Goal: Task Accomplishment & Management: Manage account settings

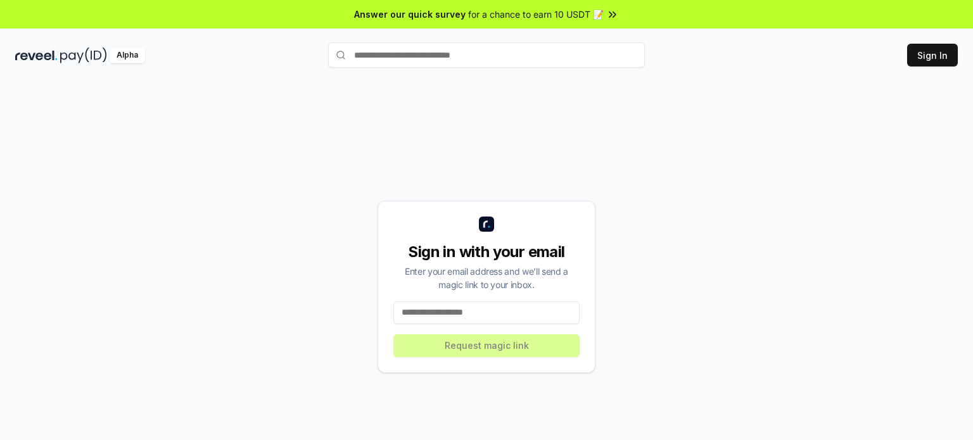
click at [495, 314] on input at bounding box center [486, 313] width 186 height 23
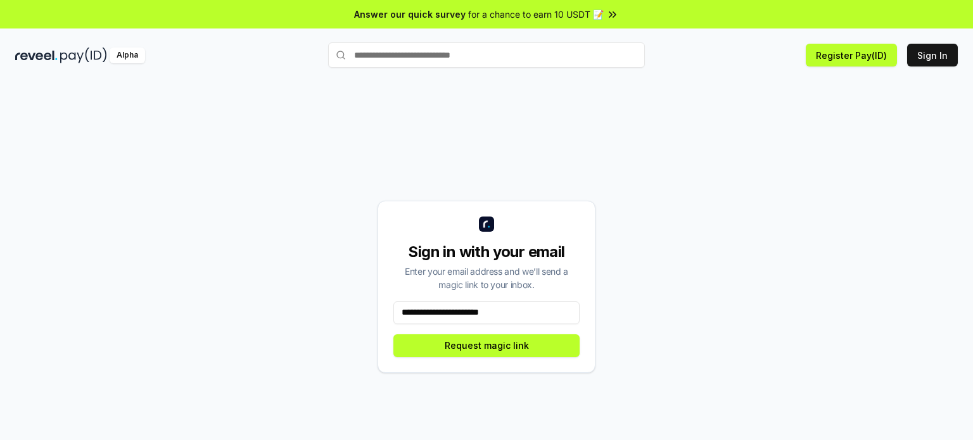
type input "**********"
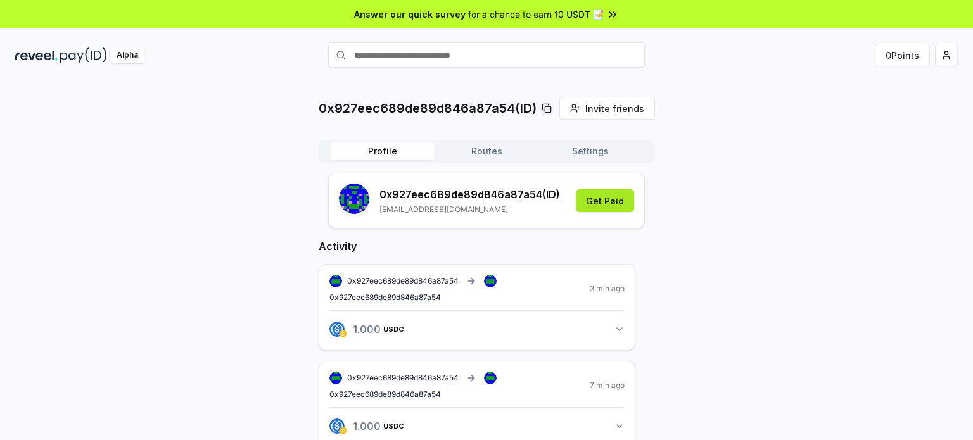
click at [614, 202] on button "Get Paid" at bounding box center [605, 200] width 58 height 23
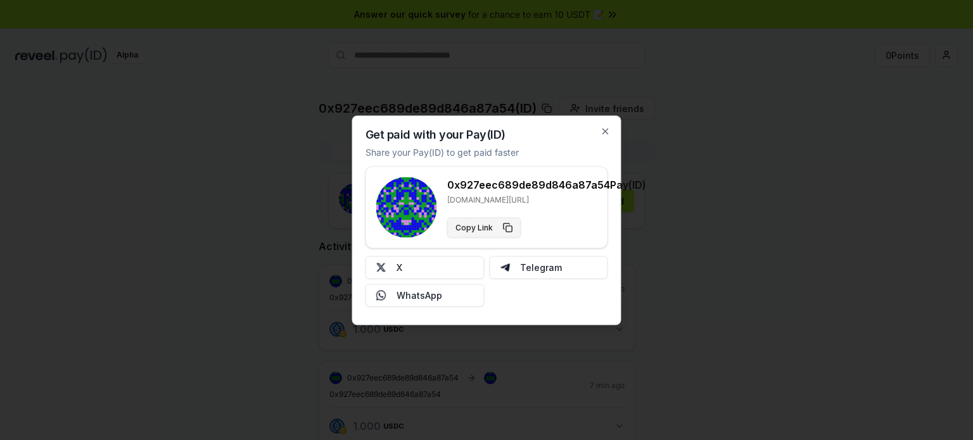
click at [507, 230] on button "Copy Link" at bounding box center [484, 227] width 74 height 20
click at [608, 129] on icon "button" at bounding box center [606, 131] width 10 height 10
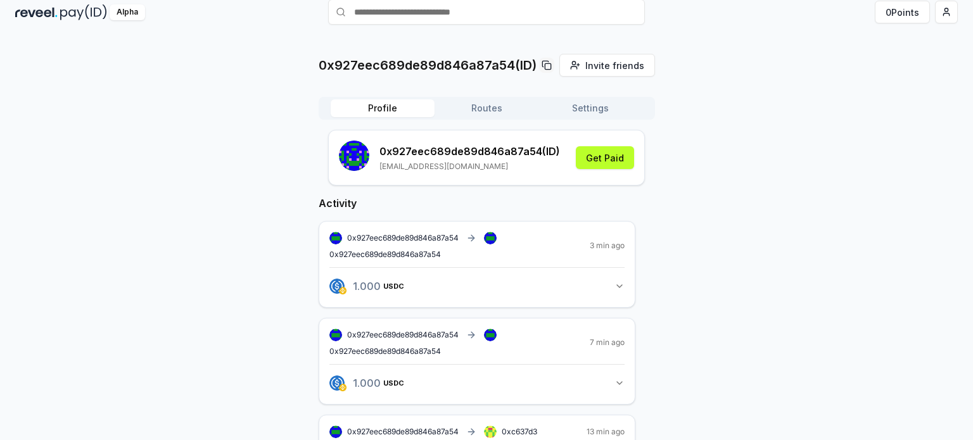
scroll to position [63, 0]
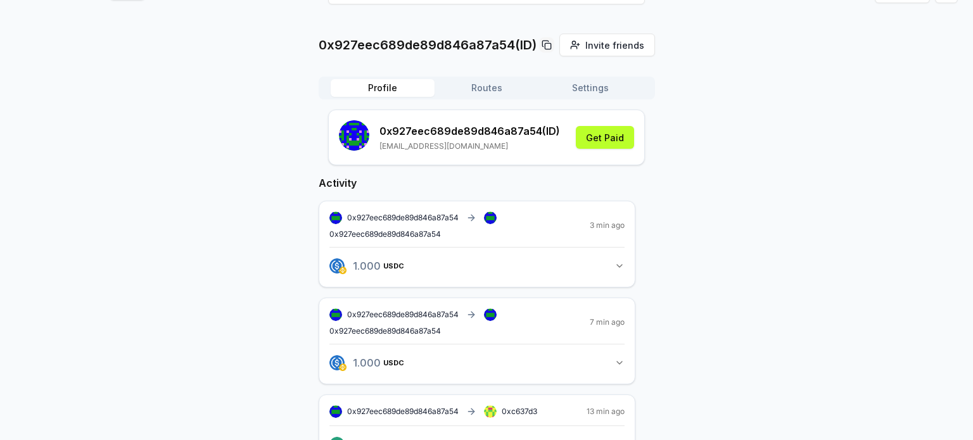
drag, startPoint x: 512, startPoint y: 245, endPoint x: 450, endPoint y: 181, distance: 89.2
click at [450, 181] on h2 "Activity" at bounding box center [477, 182] width 317 height 15
click at [173, 183] on div "0x927eec689de89d846a87a54(ID) Invite friends Invite Profile Routes Settings 0x9…" at bounding box center [486, 342] width 943 height 616
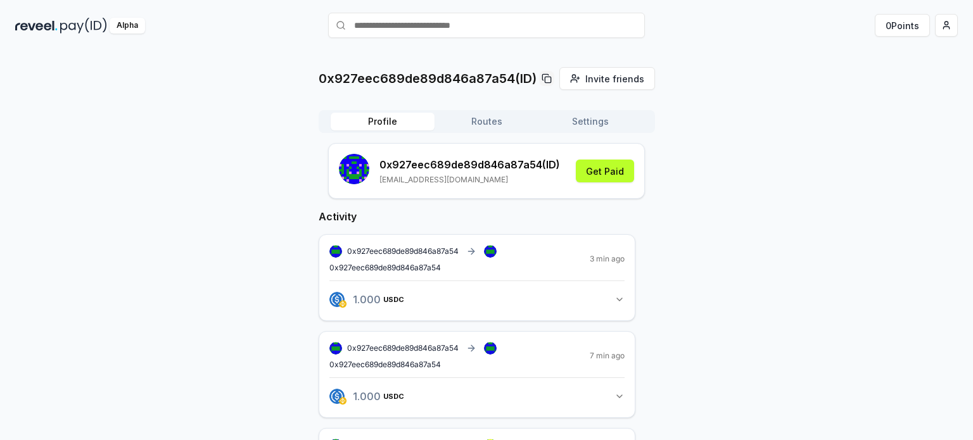
scroll to position [0, 0]
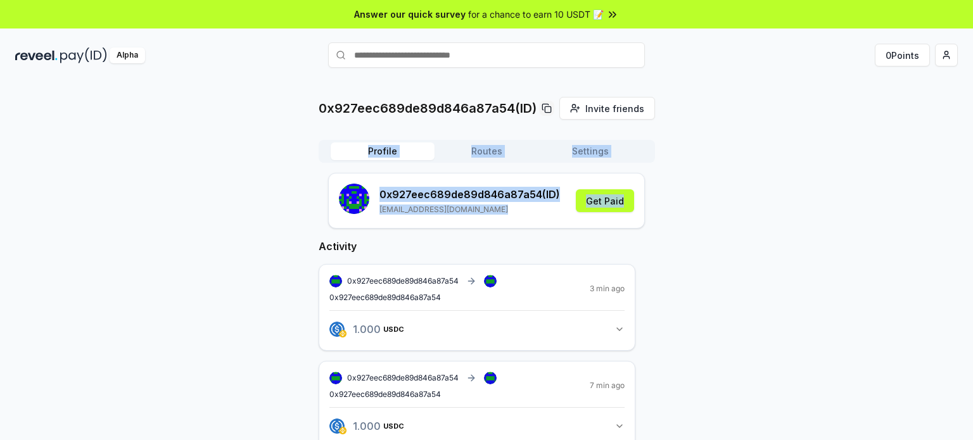
drag, startPoint x: 971, startPoint y: 74, endPoint x: 973, endPoint y: 179, distance: 104.5
click at [973, 179] on div "0x927eec689de89d846a87a54(ID) Invite friends Invite Profile Routes Settings 0x9…" at bounding box center [486, 274] width 973 height 405
click at [861, 222] on div "0x927eec689de89d846a87a54(ID) Invite friends Invite Profile Routes Settings 0x9…" at bounding box center [486, 405] width 943 height 616
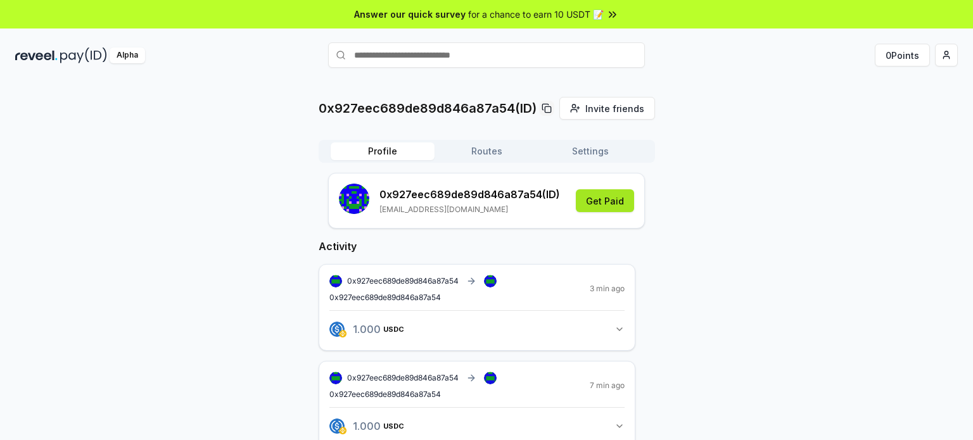
click at [598, 195] on button "Get Paid" at bounding box center [605, 200] width 58 height 23
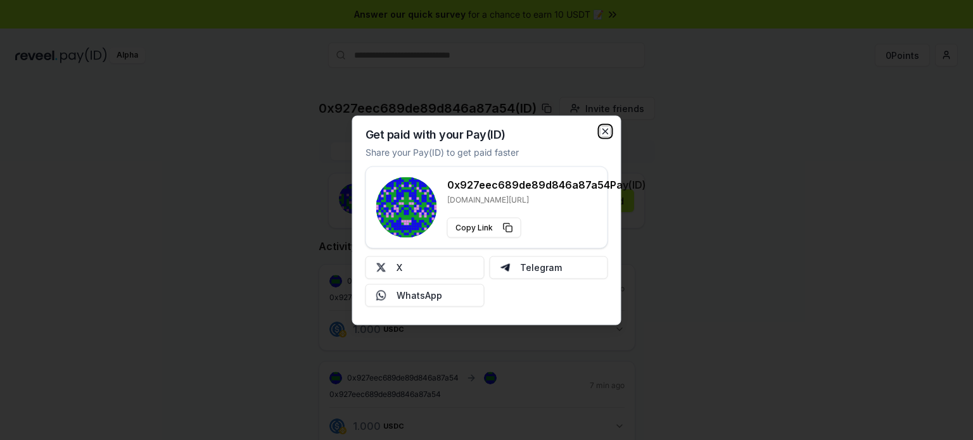
click at [603, 129] on icon "button" at bounding box center [606, 131] width 10 height 10
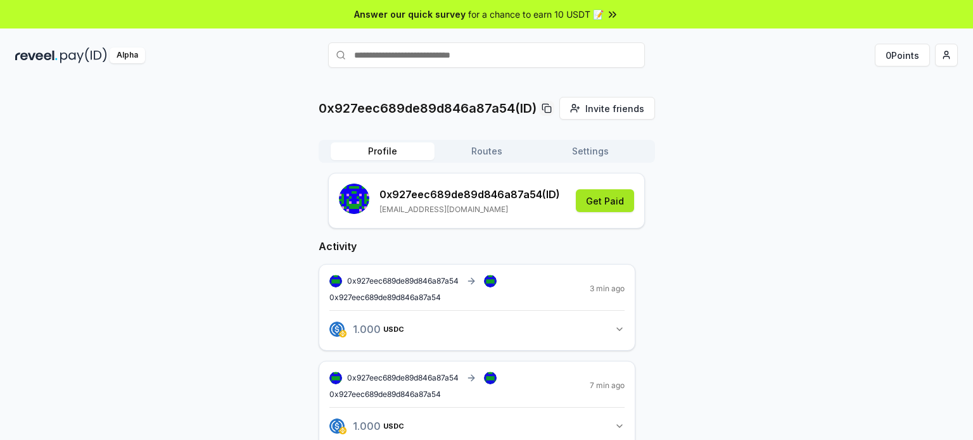
click at [612, 212] on button "Get Paid" at bounding box center [605, 200] width 58 height 23
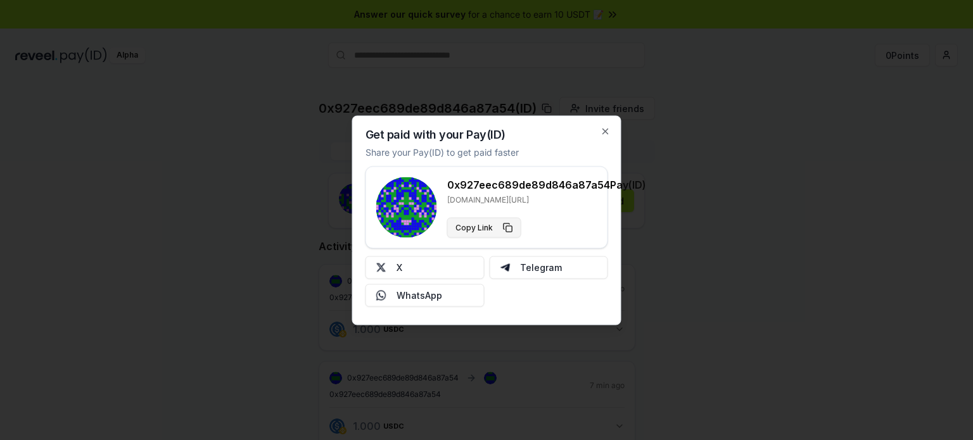
click at [504, 229] on button "Copy Link" at bounding box center [484, 227] width 74 height 20
type button "https://reveel.id/pay/0x927eec689de89d846a87a54"
click at [613, 126] on div "Get paid with your Pay(ID) Share your Pay(ID) to get paid faster 0x927eec689de8…" at bounding box center [486, 220] width 269 height 210
copy h3 "0x927eec689de89d846a87a54"
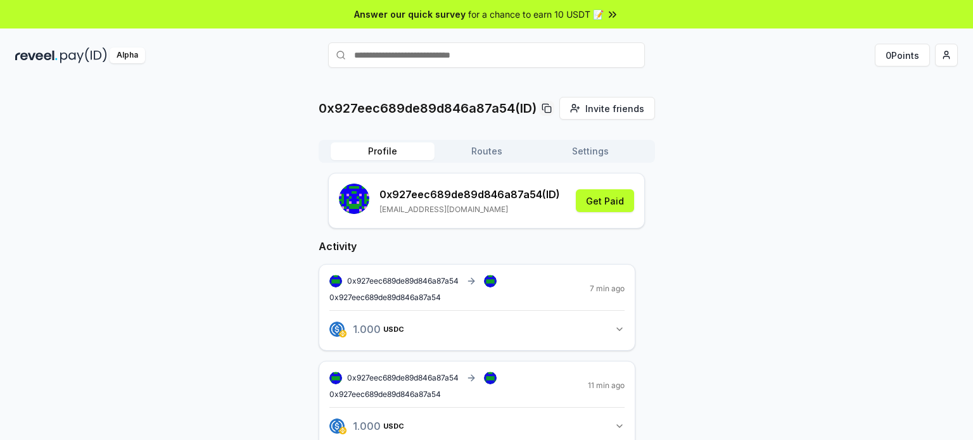
click at [426, 295] on span "0x927eec689de89d846a87a54" at bounding box center [385, 298] width 112 height 10
click at [428, 281] on span "0x927eec689de89d846a87a54" at bounding box center [403, 281] width 112 height 10
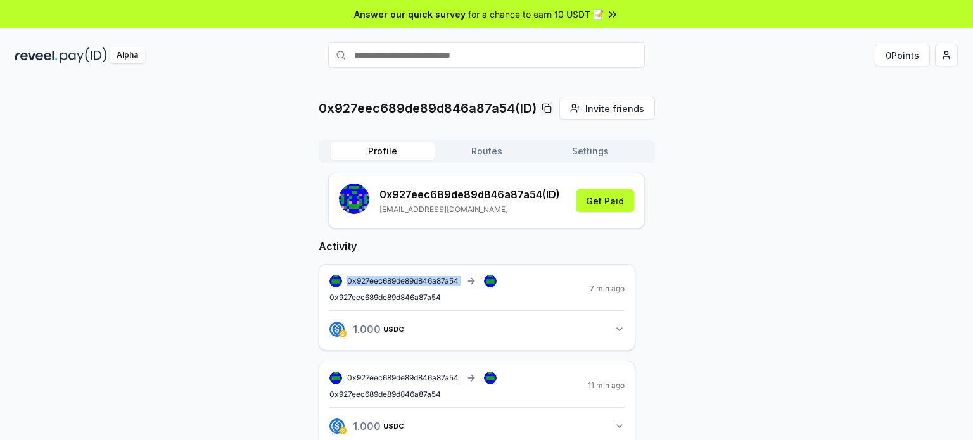
click at [428, 281] on span "0x927eec689de89d846a87a54" at bounding box center [403, 281] width 112 height 10
click at [461, 251] on h2 "Activity" at bounding box center [477, 246] width 317 height 15
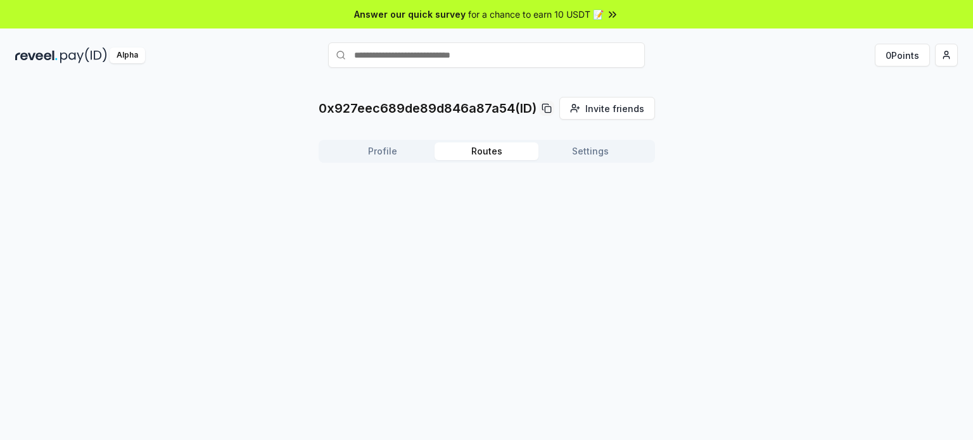
click at [497, 151] on button "Routes" at bounding box center [487, 152] width 104 height 18
drag, startPoint x: 568, startPoint y: 151, endPoint x: 560, endPoint y: 151, distance: 7.6
click at [569, 151] on button "Settings" at bounding box center [591, 152] width 104 height 18
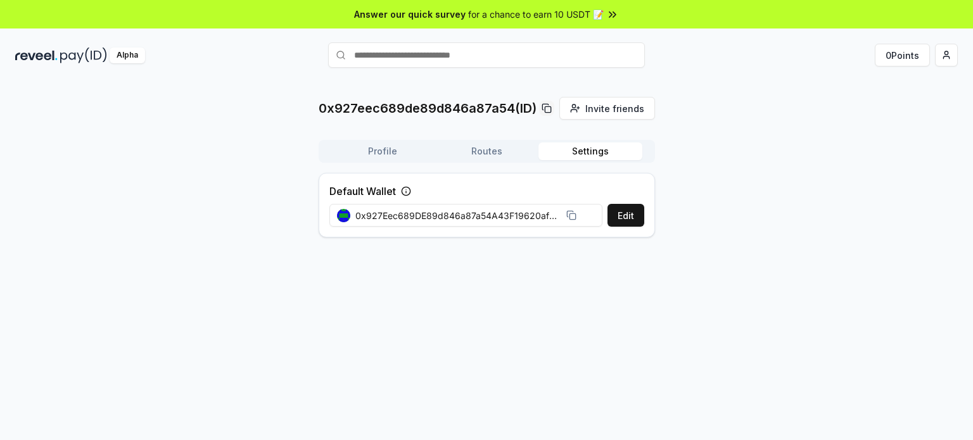
click at [569, 213] on icon at bounding box center [570, 214] width 6 height 6
click at [611, 106] on span "Invite friends" at bounding box center [614, 108] width 59 height 13
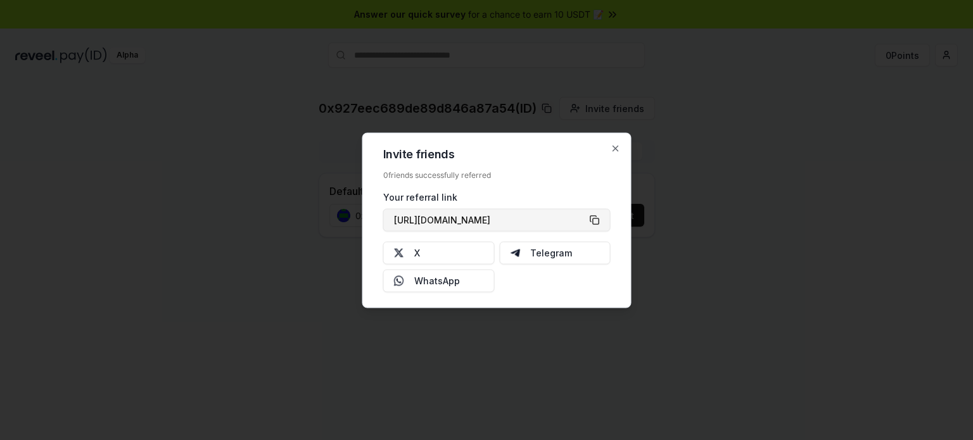
click at [601, 215] on button "[URL][DOMAIN_NAME]" at bounding box center [496, 219] width 227 height 23
click at [613, 149] on icon "button" at bounding box center [616, 148] width 10 height 10
